Goal: Task Accomplishment & Management: Use online tool/utility

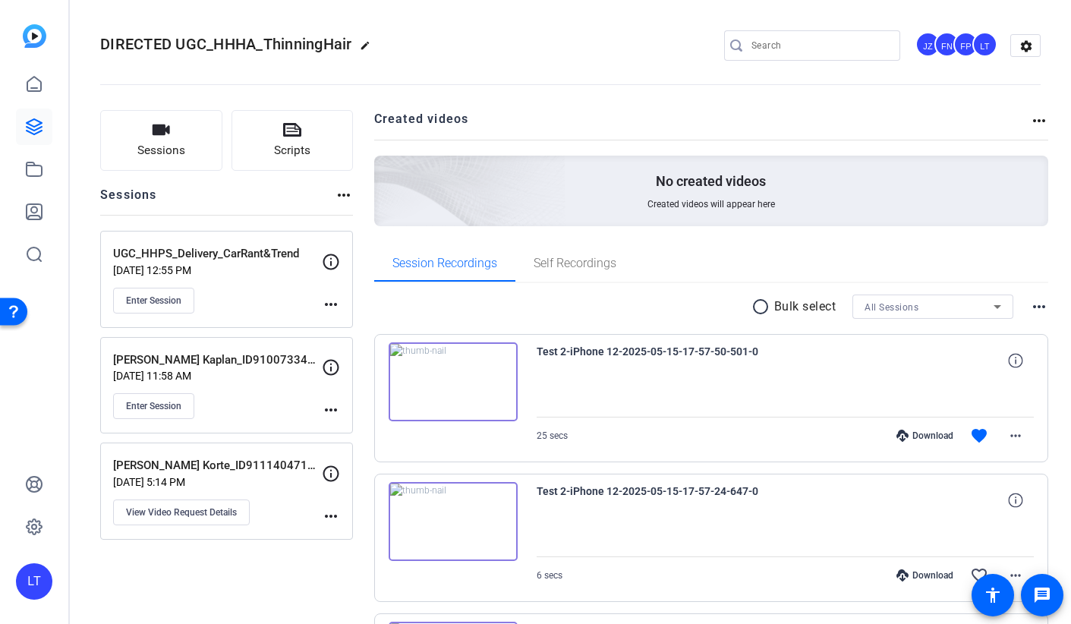
click at [29, 118] on icon at bounding box center [34, 127] width 18 height 18
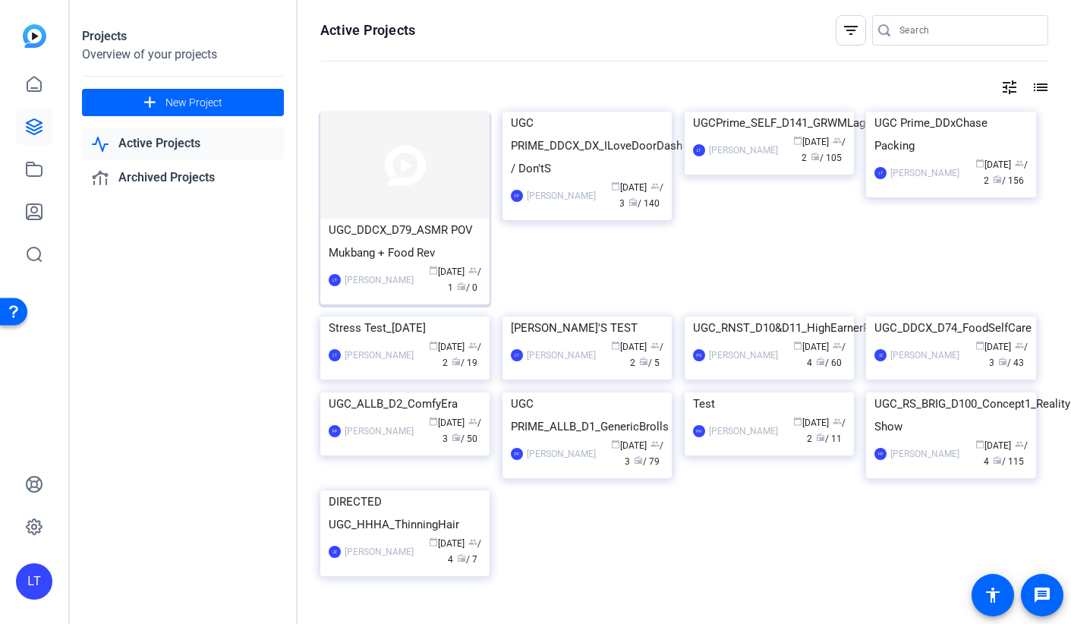
click at [399, 187] on img at bounding box center [404, 165] width 169 height 107
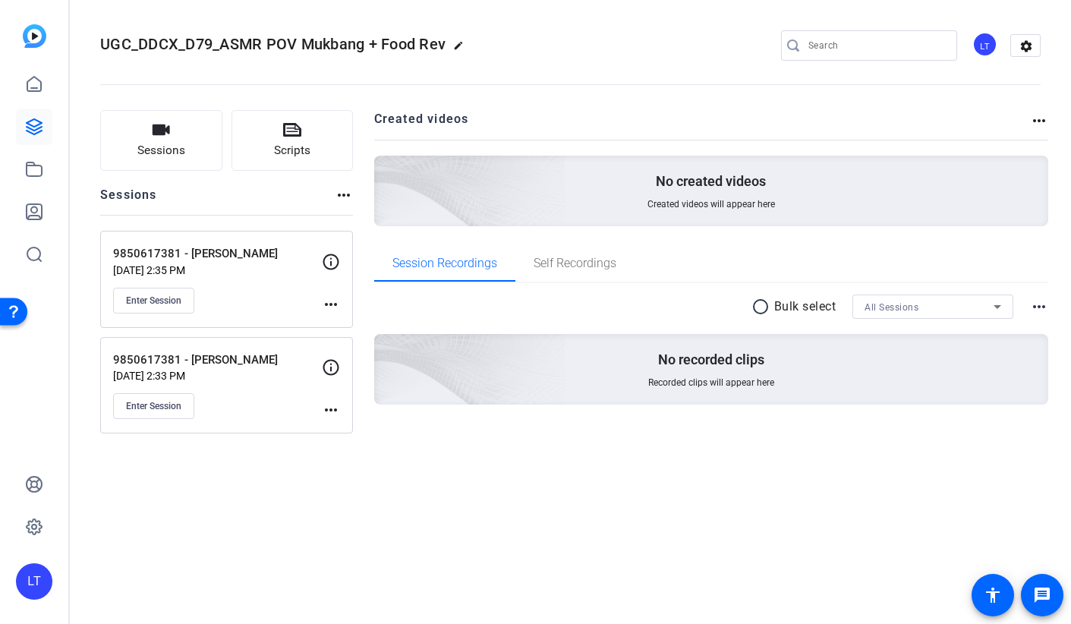
click at [331, 408] on mat-icon "more_horiz" at bounding box center [331, 410] width 18 height 18
click at [338, 427] on span "Edit Session" at bounding box center [368, 433] width 69 height 18
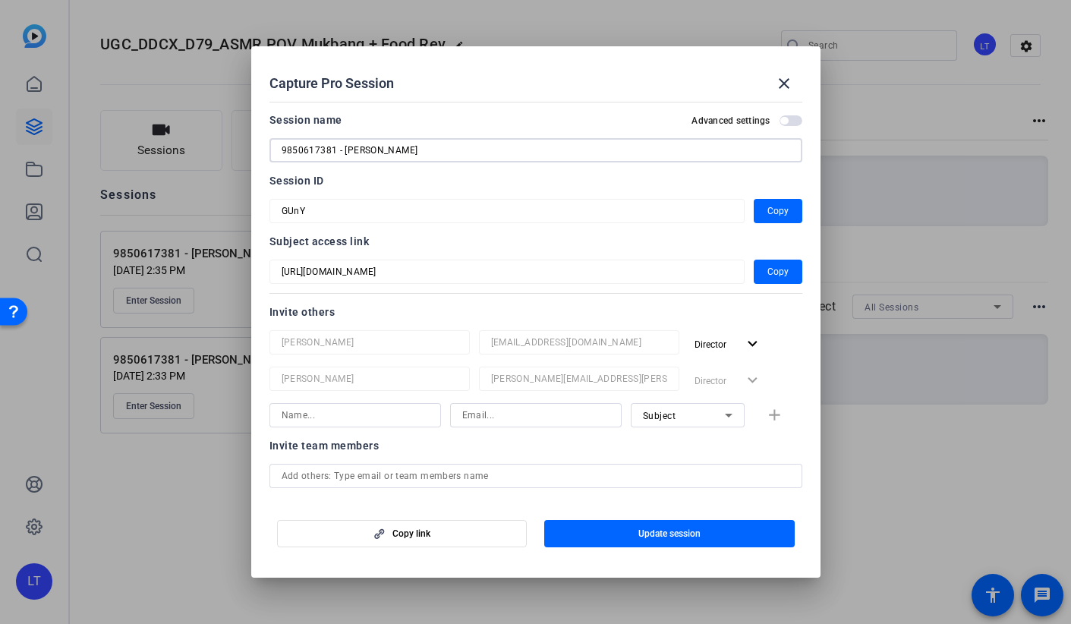
drag, startPoint x: 342, startPoint y: 153, endPoint x: 456, endPoint y: 156, distance: 113.9
click at [456, 156] on input "9850617381 - Rebecca Tieman" at bounding box center [536, 150] width 509 height 18
type input "9850617381 - [PERSON_NAME]"
click at [674, 535] on span "Update session" at bounding box center [670, 534] width 62 height 12
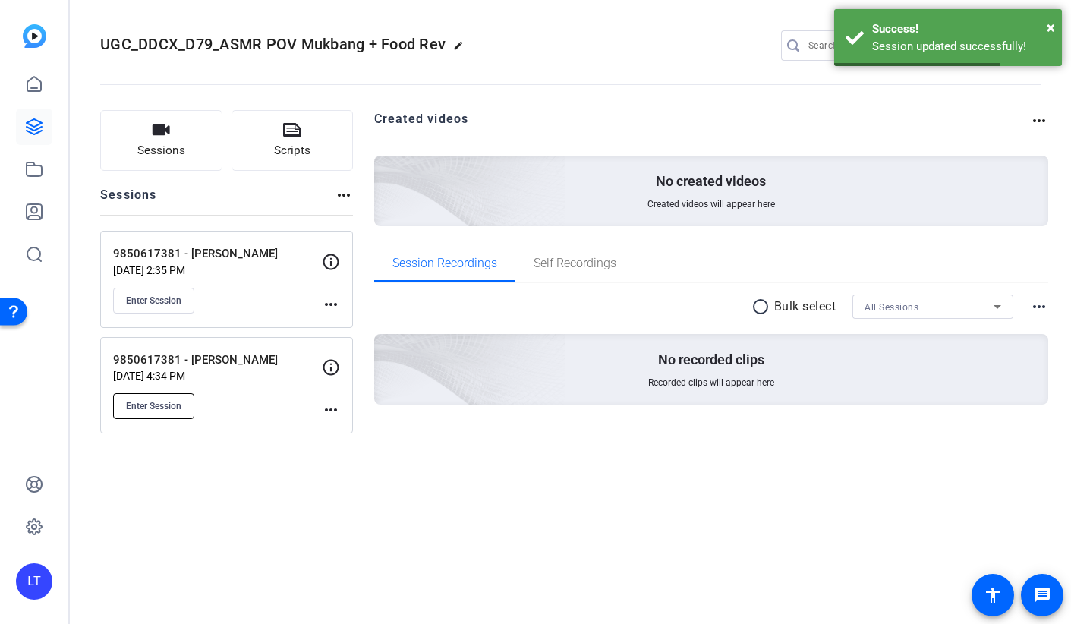
click at [134, 412] on button "Enter Session" at bounding box center [153, 406] width 81 height 26
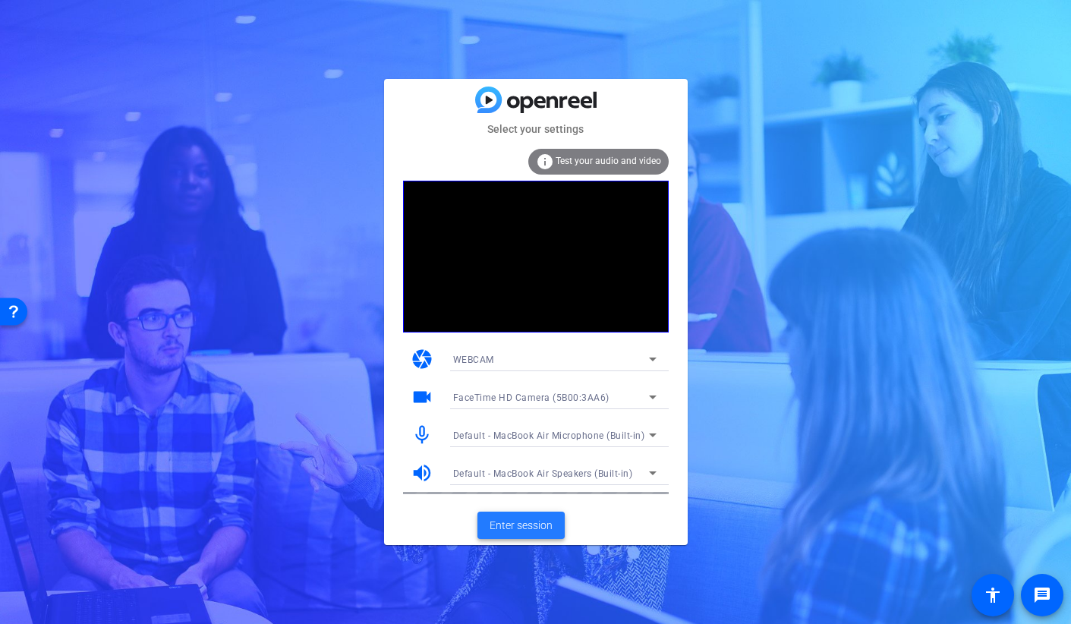
click at [500, 526] on span "Enter session" at bounding box center [521, 526] width 63 height 16
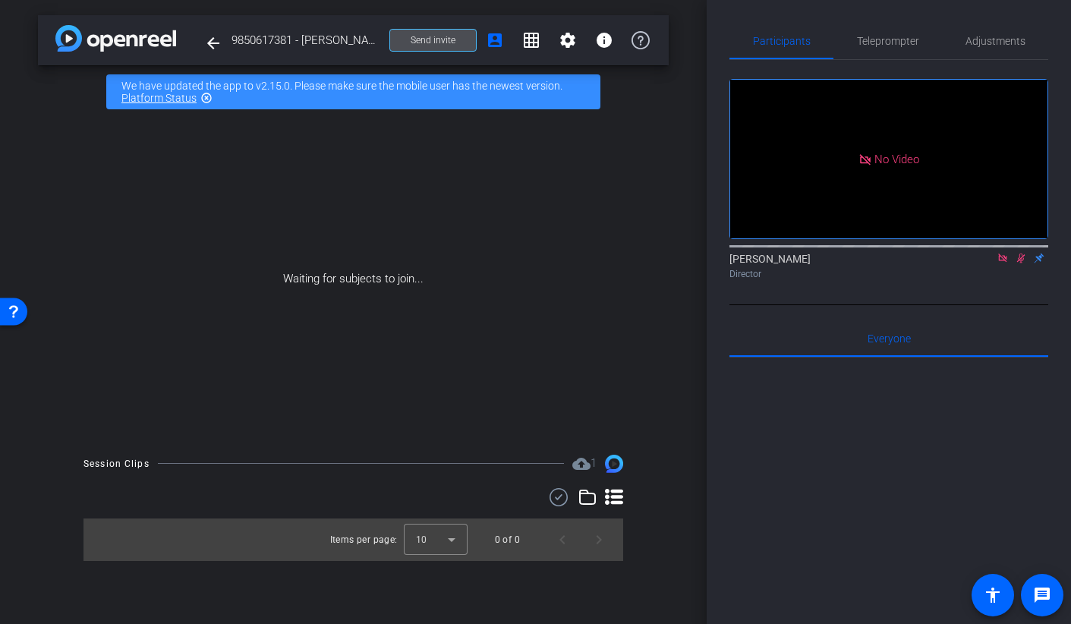
click at [424, 32] on span at bounding box center [433, 40] width 86 height 36
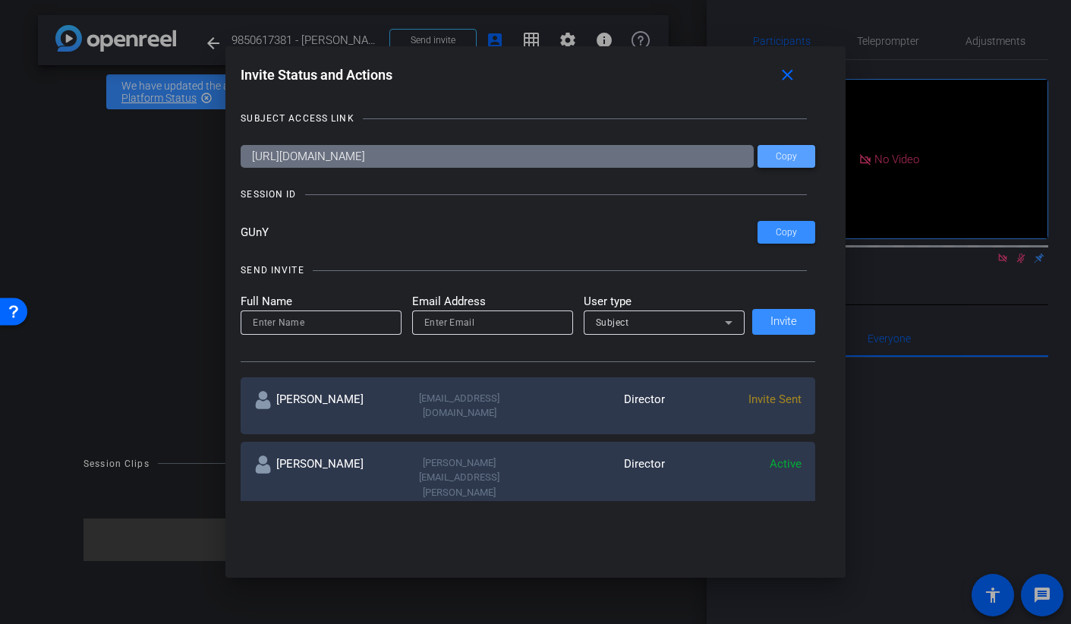
click at [788, 162] on span at bounding box center [787, 156] width 58 height 36
drag, startPoint x: 274, startPoint y: 233, endPoint x: 218, endPoint y: 234, distance: 56.2
click at [218, 234] on div "Invite Status and Actions close SUBJECT ACCESS LINK [URL][DOMAIN_NAME] Copy SES…" at bounding box center [535, 312] width 1071 height 624
click at [907, 280] on div at bounding box center [535, 312] width 1071 height 624
